Goal: Task Accomplishment & Management: Use online tool/utility

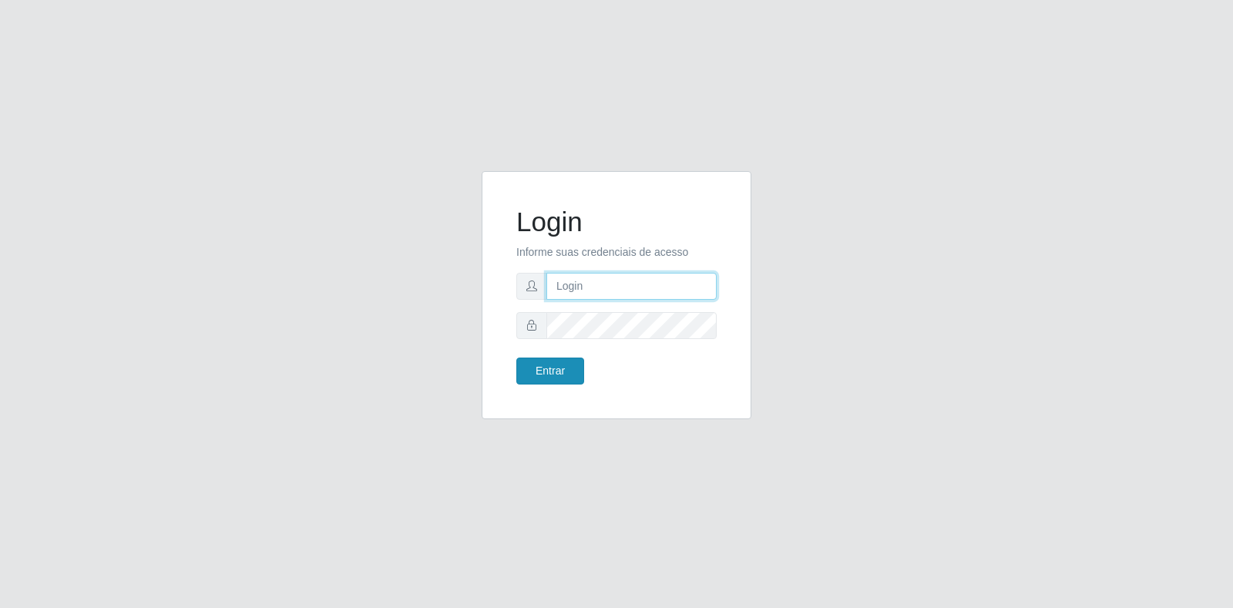
type input "[EMAIL_ADDRESS][PERSON_NAME][DOMAIN_NAME]"
click at [549, 368] on button "Entrar" at bounding box center [550, 371] width 68 height 27
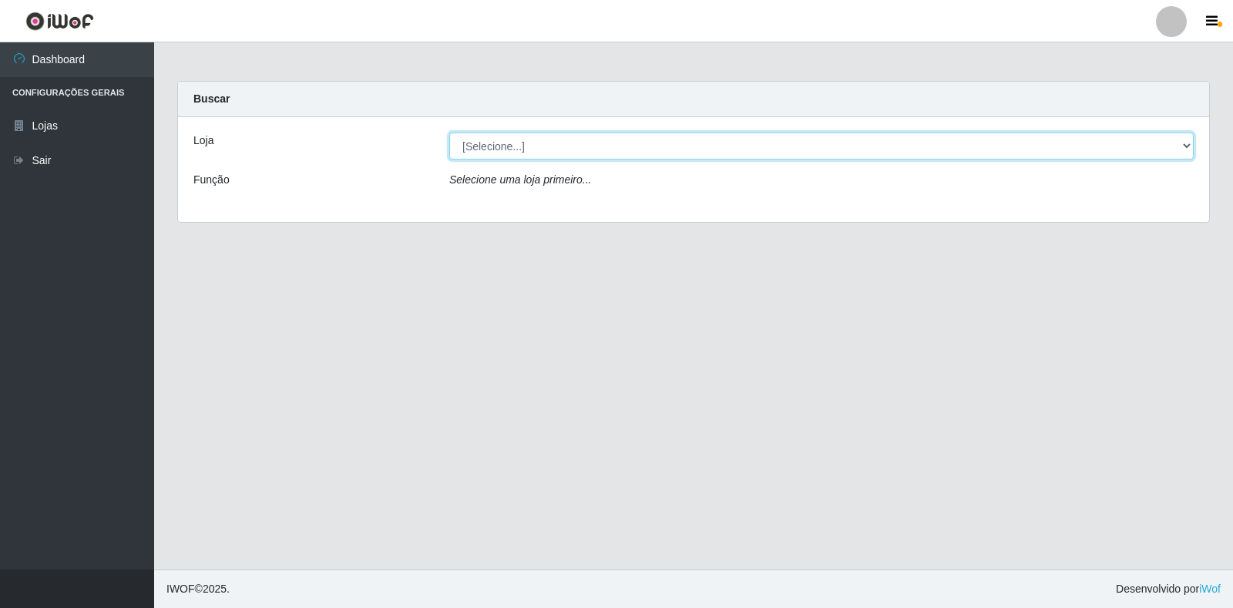
click at [1182, 142] on select "[Selecione...] Atacado Vem - Loja 30 Laranjeiras Velha" at bounding box center [821, 146] width 744 height 27
select select "495"
click at [449, 133] on select "[Selecione...] Atacado Vem - Loja 30 Laranjeiras Velha" at bounding box center [821, 146] width 744 height 27
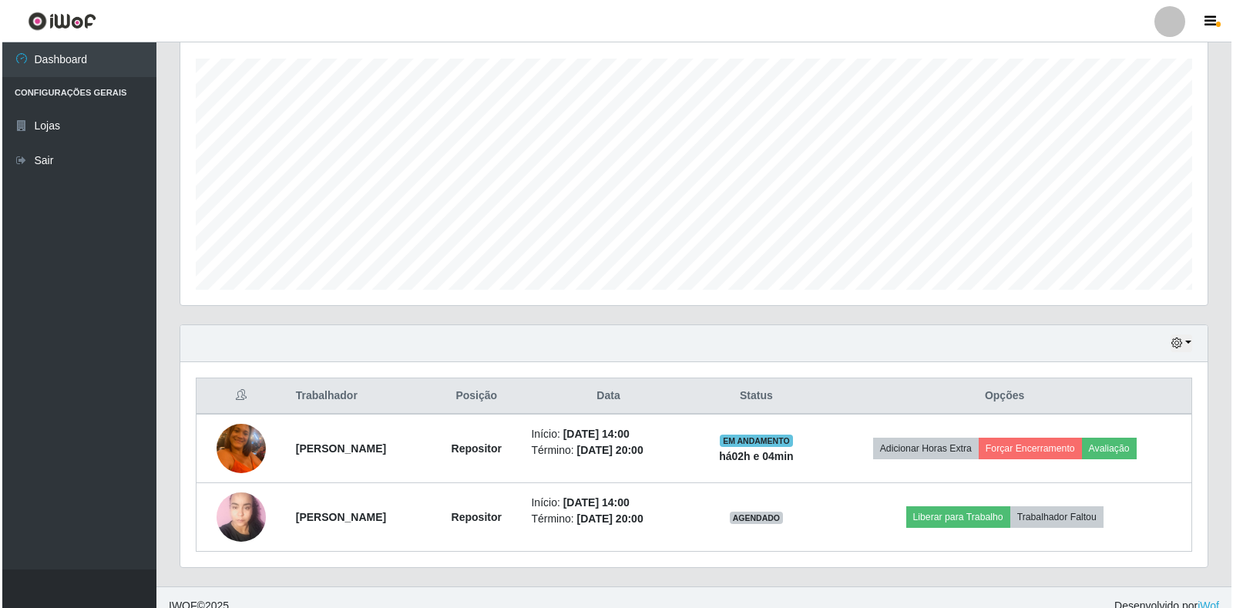
scroll to position [278, 0]
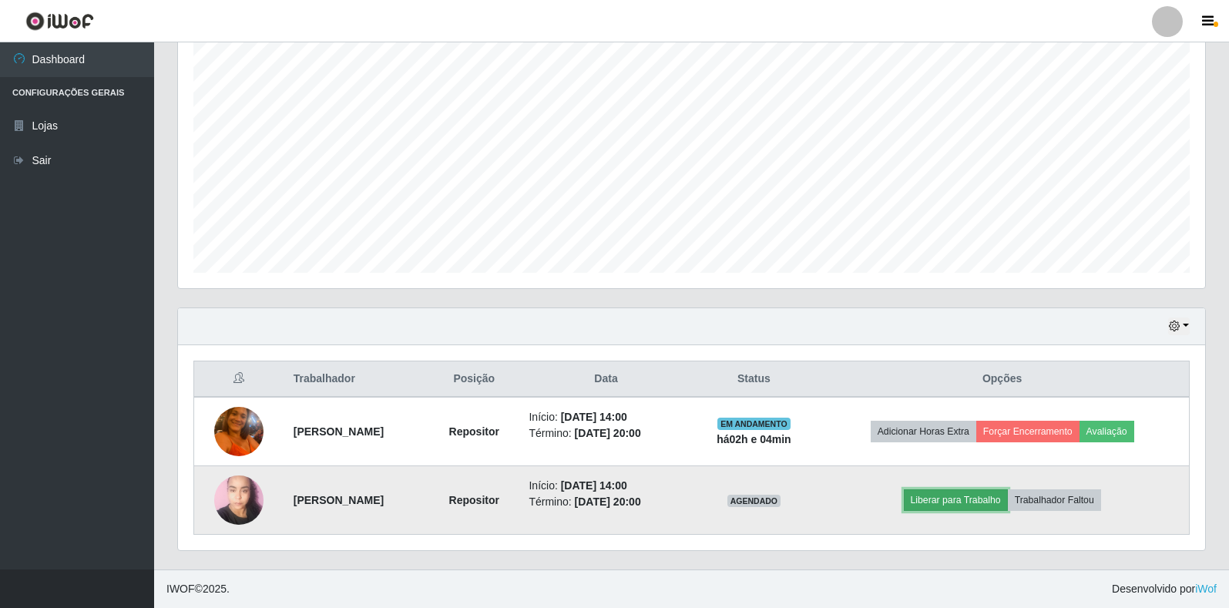
click at [987, 494] on button "Liberar para Trabalho" at bounding box center [956, 500] width 104 height 22
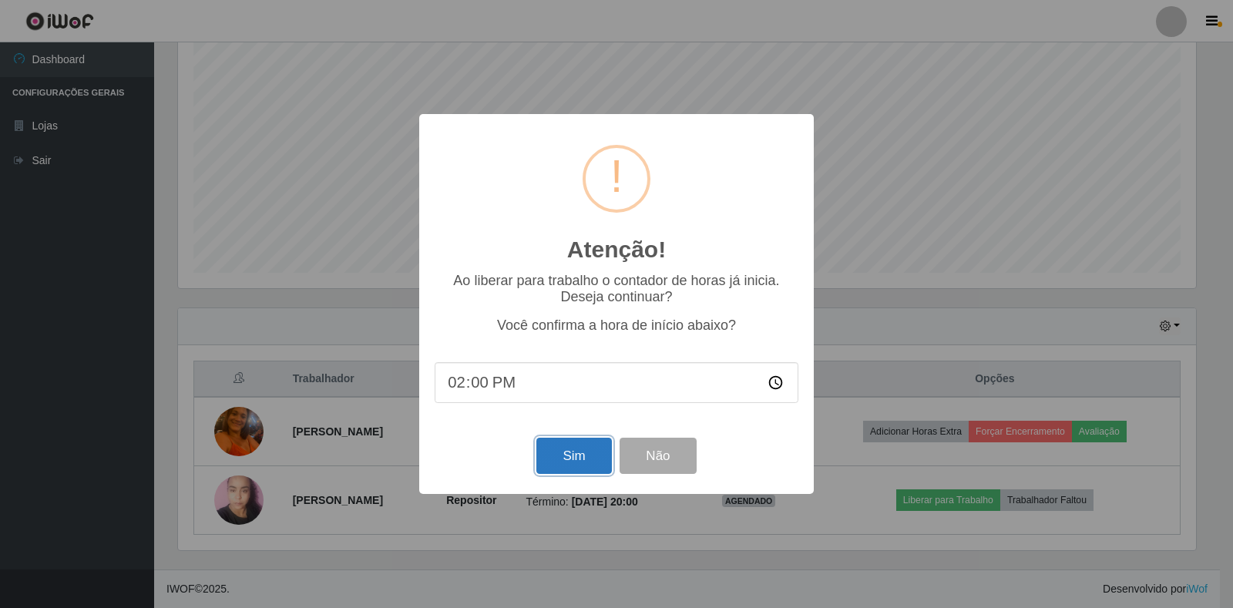
click at [564, 459] on button "Sim" at bounding box center [573, 456] width 75 height 36
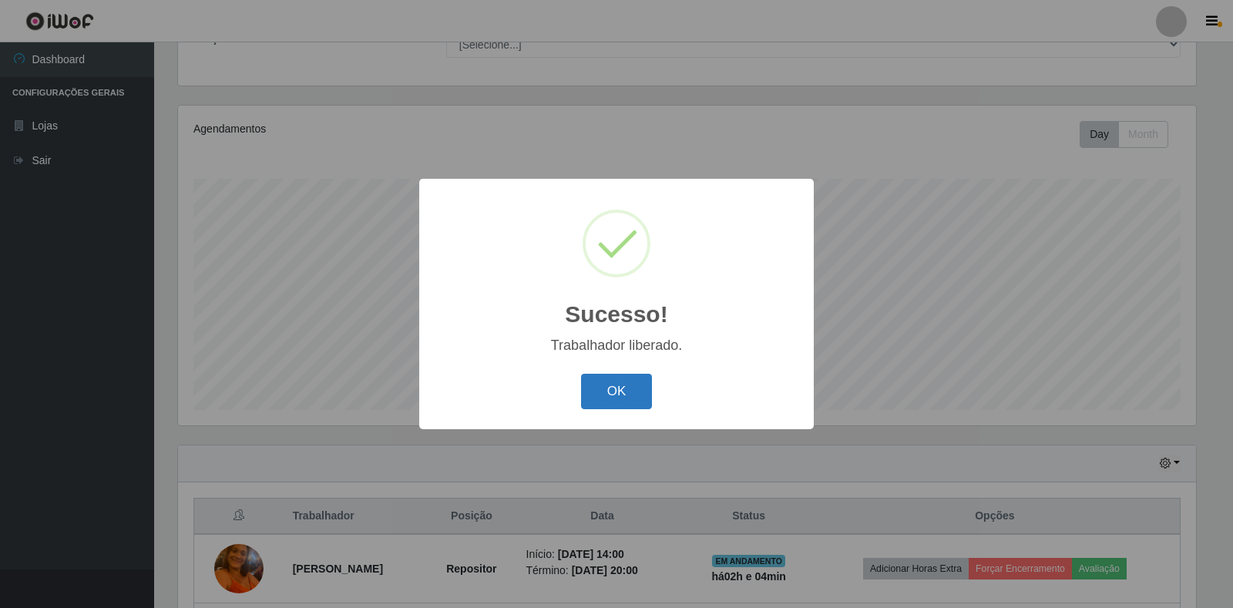
click at [630, 391] on button "OK" at bounding box center [617, 392] width 72 height 36
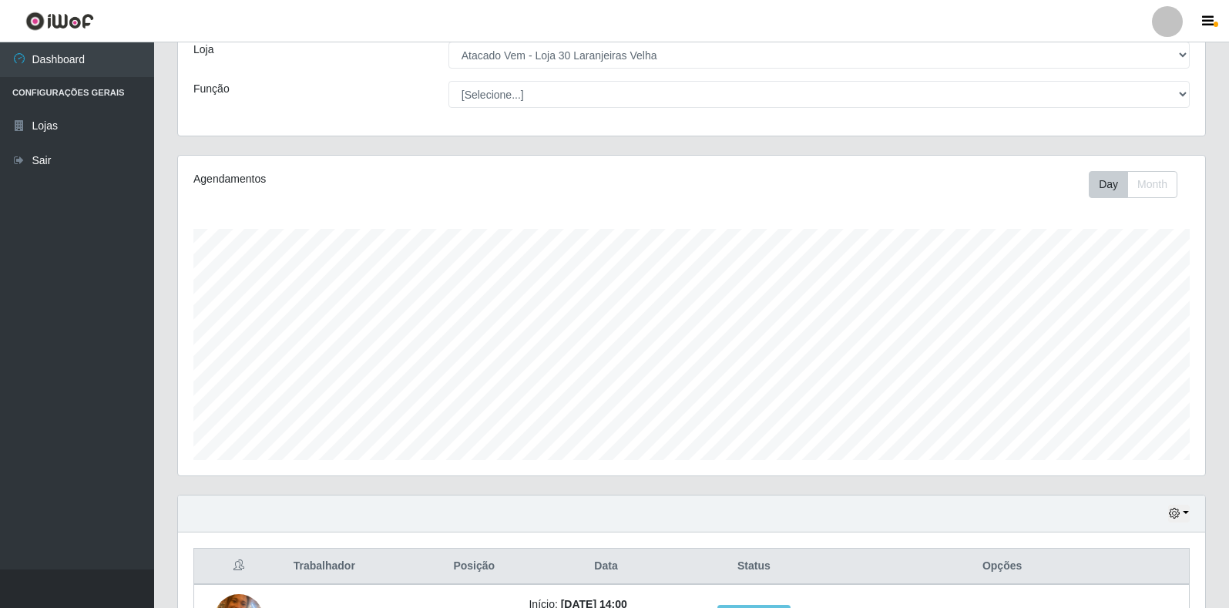
scroll to position [64, 0]
